Goal: Task Accomplishment & Management: Use online tool/utility

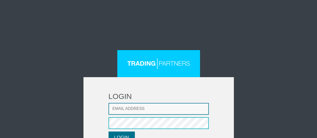
type input "[EMAIL_ADDRESS][DOMAIN_NAME]"
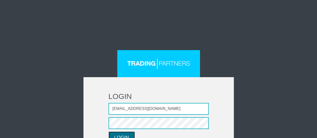
click at [128, 133] on button "LOGIN" at bounding box center [122, 138] width 26 height 12
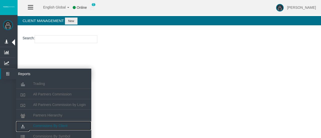
click at [52, 126] on span "Commisions By Client" at bounding box center [50, 126] width 34 height 4
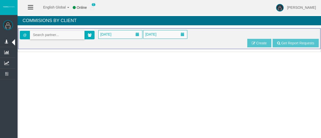
click at [58, 36] on input "text" at bounding box center [57, 35] width 54 height 8
paste input "IB8hxt4"
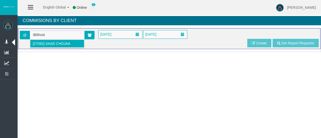
click at [56, 42] on span "[27082] Saad Chojaa" at bounding box center [51, 44] width 37 height 4
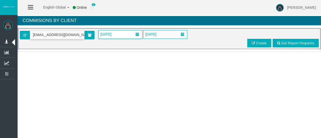
type input "saad_shojaa@hotmail.com"
click at [125, 33] on span "January 2025" at bounding box center [121, 34] width 44 height 8
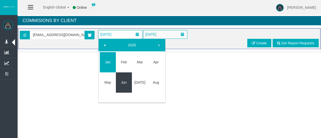
click at [122, 82] on link "Jun" at bounding box center [124, 82] width 16 height 9
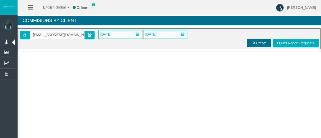
click at [258, 42] on span "Create" at bounding box center [261, 43] width 11 height 4
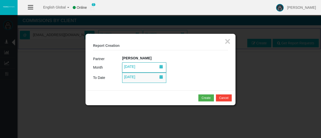
click at [137, 69] on span "01/08/2025" at bounding box center [130, 66] width 14 height 7
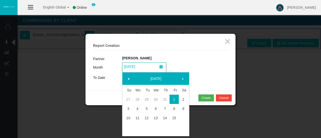
click at [129, 78] on span at bounding box center [129, 79] width 4 height 4
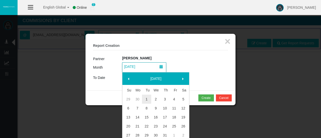
click at [129, 78] on span at bounding box center [129, 79] width 4 height 4
click at [183, 135] on link "28" at bounding box center [183, 135] width 9 height 9
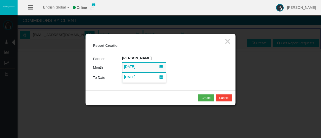
click at [153, 77] on span "15/08/2025" at bounding box center [144, 78] width 44 height 10
click at [205, 69] on td "28/06/2025" at bounding box center [175, 67] width 106 height 10
click at [203, 99] on div "Create" at bounding box center [206, 98] width 9 height 5
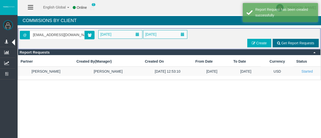
click at [283, 42] on span "Get Report Requests" at bounding box center [297, 43] width 33 height 4
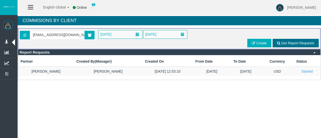
click at [292, 43] on span "Get Report Requests" at bounding box center [297, 43] width 33 height 4
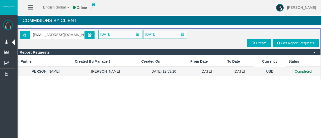
click at [188, 73] on td "28/06/2025" at bounding box center [206, 71] width 37 height 9
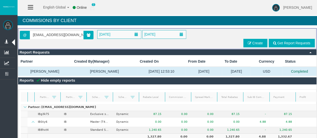
scroll to position [36, 0]
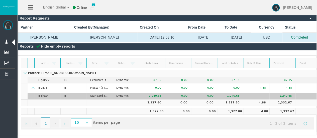
click at [54, 93] on td "IB8hxt4" at bounding box center [47, 96] width 26 height 7
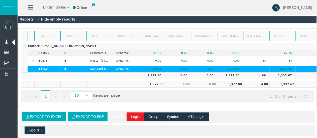
scroll to position [136, 0]
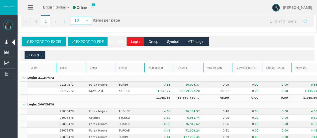
click at [55, 43] on span "Export to Excel" at bounding box center [46, 42] width 32 height 4
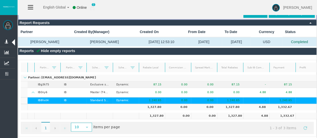
scroll to position [0, 0]
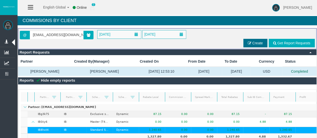
click at [262, 44] on span "Create" at bounding box center [258, 43] width 11 height 4
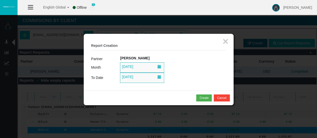
scroll to position [0, 10]
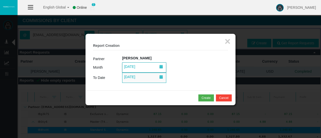
click at [160, 66] on span at bounding box center [162, 67] width 4 height 4
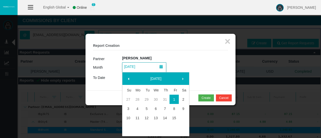
click at [128, 78] on span at bounding box center [129, 79] width 4 height 4
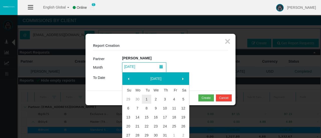
click at [128, 78] on span at bounding box center [129, 79] width 4 height 4
click at [182, 135] on link "28" at bounding box center [183, 135] width 9 height 9
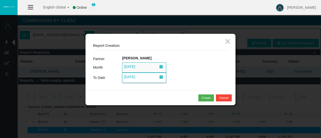
click at [153, 77] on span "15/08/2025" at bounding box center [144, 78] width 44 height 10
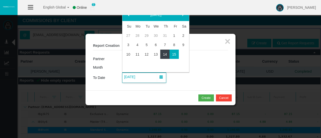
click at [165, 55] on link "14" at bounding box center [164, 54] width 9 height 9
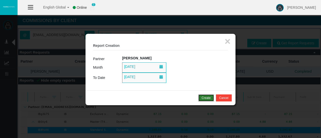
click at [208, 97] on div "Create" at bounding box center [206, 98] width 9 height 5
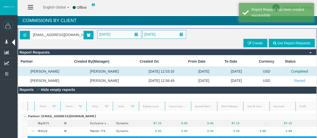
click at [283, 43] on span "Get Report Requests" at bounding box center [293, 43] width 33 height 4
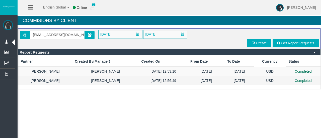
click at [267, 83] on td "USD" at bounding box center [270, 80] width 32 height 9
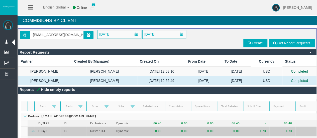
scroll to position [45, 0]
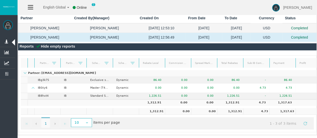
click at [238, 24] on td "15/08/2025" at bounding box center [236, 28] width 29 height 10
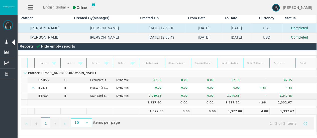
click at [279, 36] on td "USD" at bounding box center [267, 37] width 32 height 9
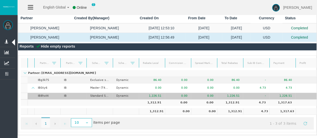
click at [251, 95] on td "-" at bounding box center [256, 96] width 26 height 7
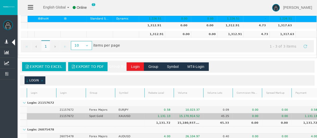
scroll to position [146, 0]
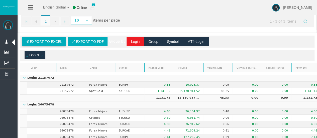
click at [43, 43] on span "Export to Excel" at bounding box center [46, 42] width 32 height 4
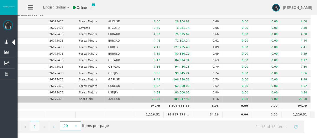
scroll to position [139, 0]
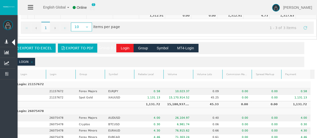
click at [30, 86] on p "Login: 21157672" at bounding box center [28, 84] width 36 height 3
copy p "21157672"
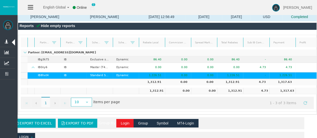
scroll to position [14, 0]
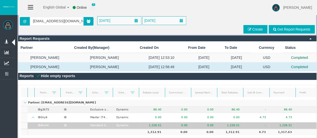
click at [41, 124] on td "IB8hxt4" at bounding box center [47, 126] width 26 height 7
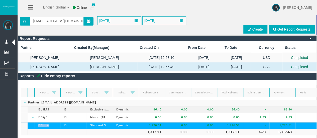
copy td "IB8hxt4"
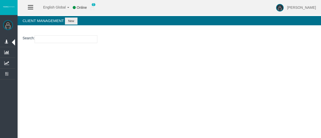
click at [67, 37] on input "number" at bounding box center [66, 39] width 63 height 8
paste input "21157672"
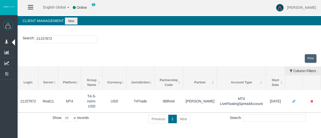
type input "21157672"
click at [122, 68] on th "Currency" at bounding box center [115, 71] width 24 height 9
